Goal: Information Seeking & Learning: Learn about a topic

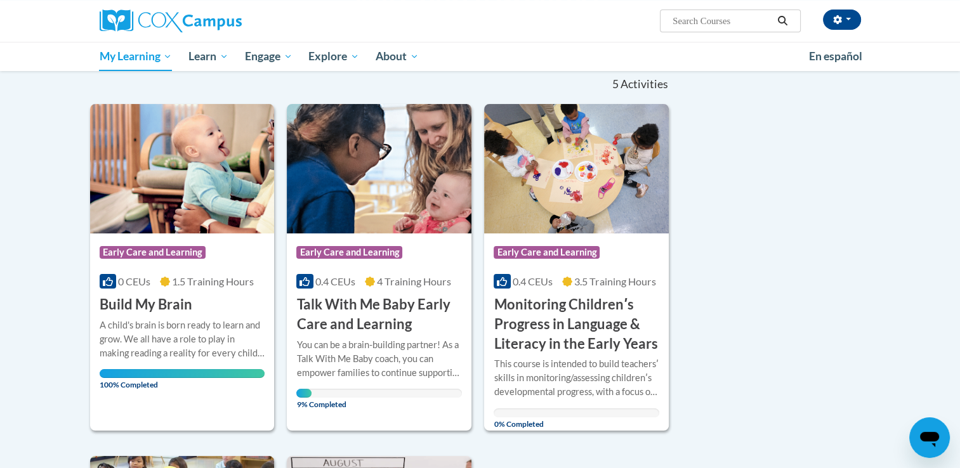
scroll to position [127, 0]
click at [406, 319] on h3 "Talk With Me Baby Early Care and Learning" at bounding box center [379, 314] width 166 height 39
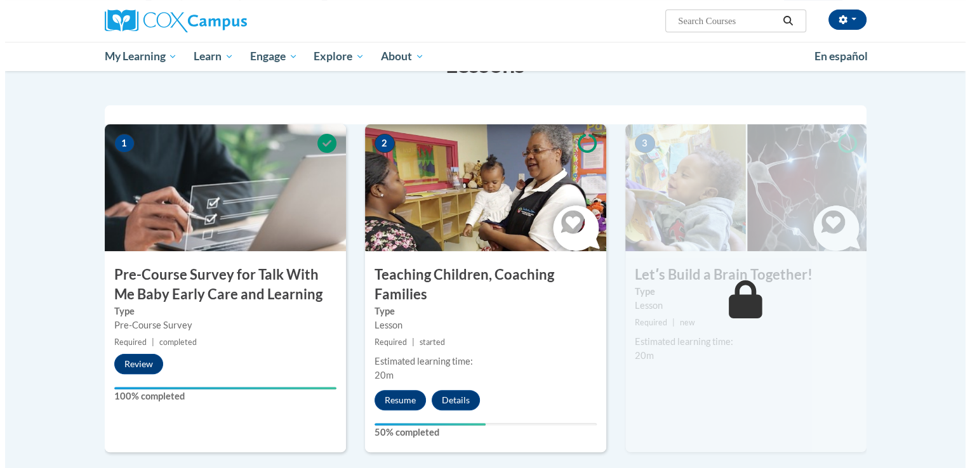
scroll to position [254, 0]
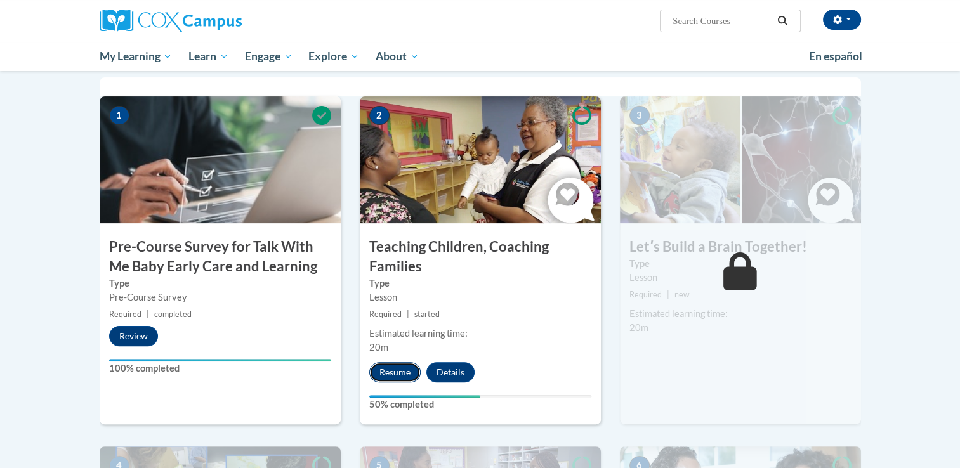
click at [401, 374] on button "Resume" at bounding box center [394, 372] width 51 height 20
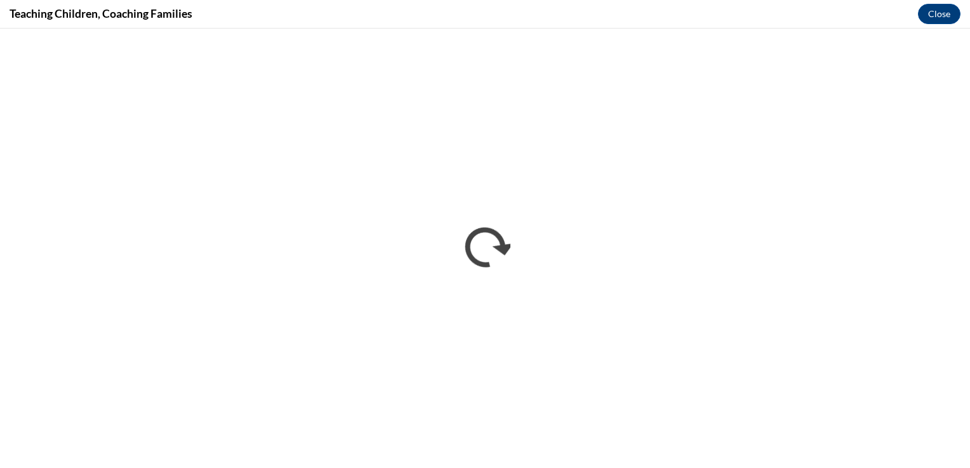
scroll to position [0, 0]
